Goal: Communication & Community: Answer question/provide support

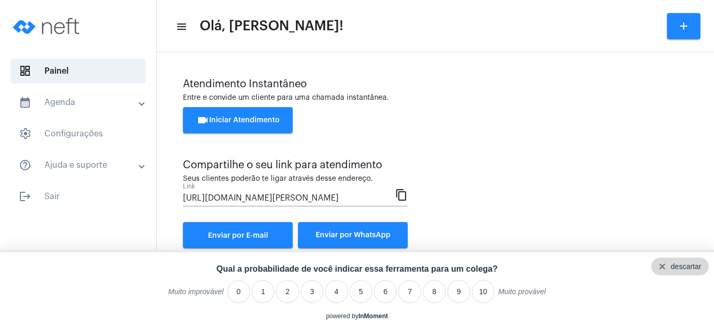
click at [697, 264] on div "descartar" at bounding box center [686, 266] width 30 height 8
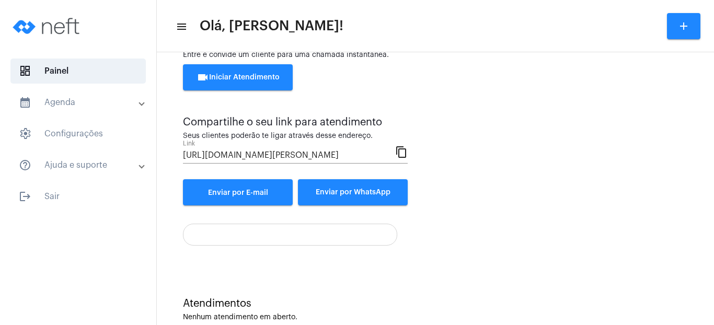
scroll to position [65, 0]
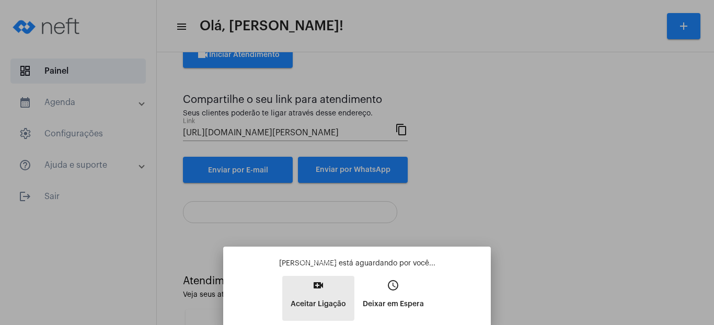
click at [318, 296] on p "Aceitar Ligação" at bounding box center [318, 304] width 55 height 19
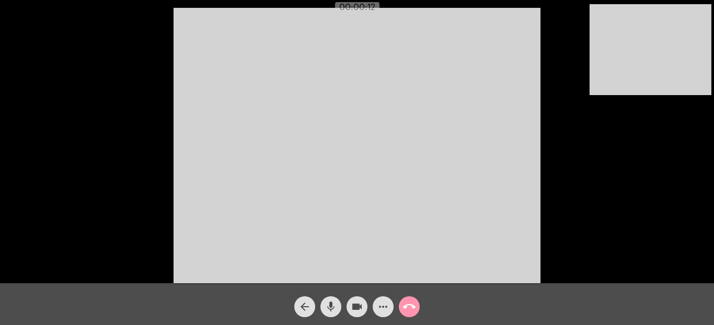
click at [451, 144] on video at bounding box center [357, 145] width 367 height 275
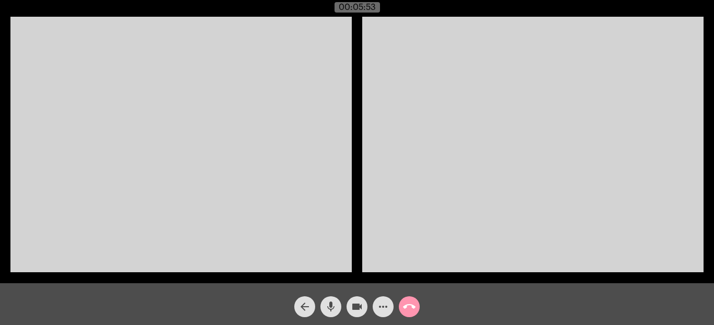
click at [355, 304] on mat-icon "videocam" at bounding box center [357, 307] width 13 height 13
click at [355, 304] on mat-icon "videocam_off" at bounding box center [357, 307] width 13 height 13
click at [414, 306] on mat-icon "call_end" at bounding box center [409, 307] width 13 height 13
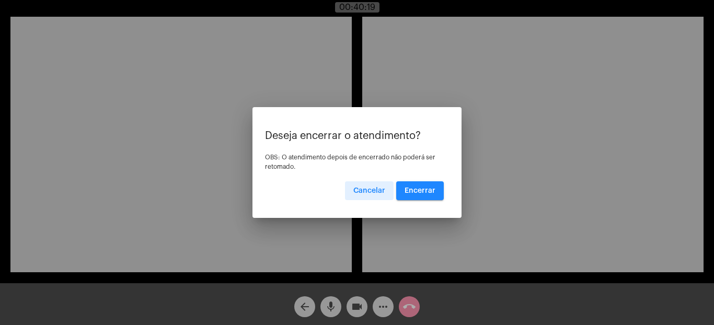
click at [422, 188] on span "Encerrar" at bounding box center [420, 190] width 31 height 7
